Goal: Transaction & Acquisition: Purchase product/service

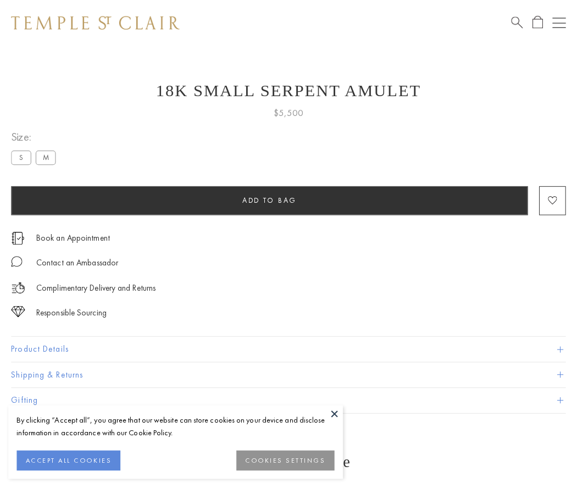
scroll to position [4, 0]
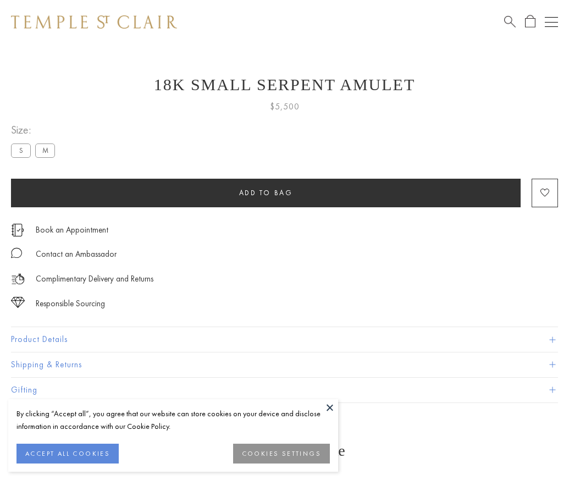
click at [266, 192] on span "Add to bag" at bounding box center [266, 192] width 54 height 9
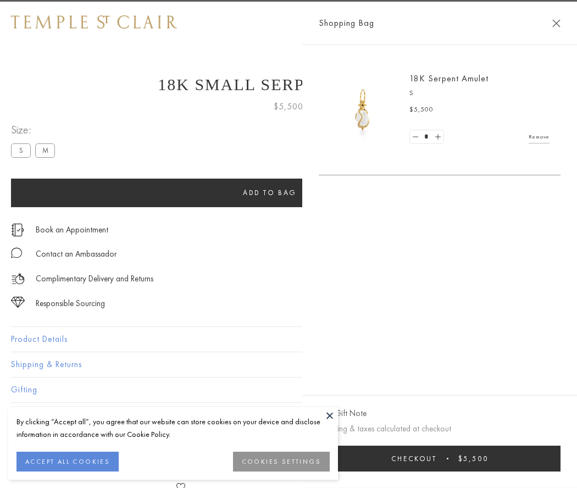
click at [474, 458] on button "Checkout $5,500" at bounding box center [440, 459] width 242 height 26
